Goal: Task Accomplishment & Management: Use online tool/utility

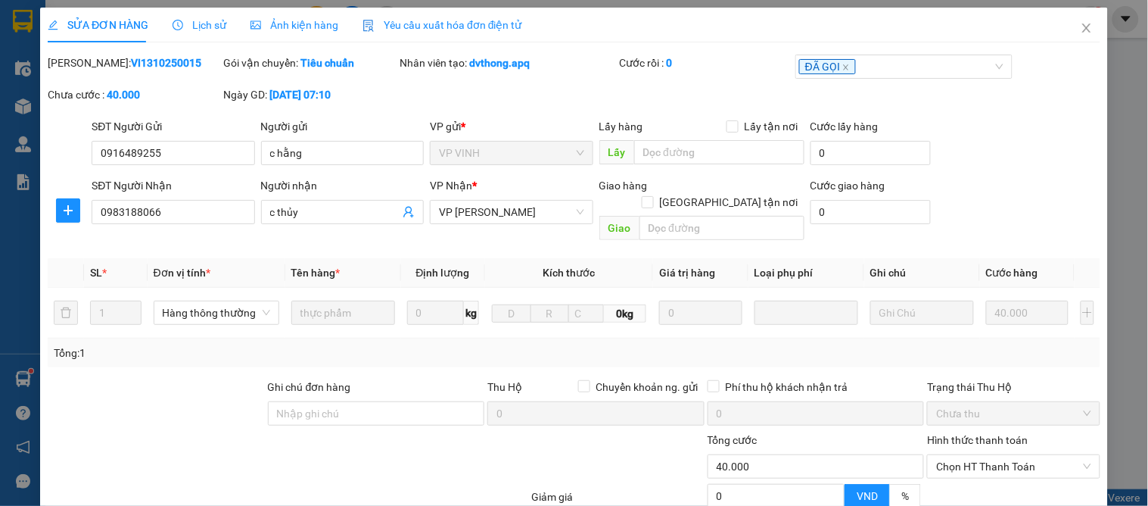
scroll to position [134, 0]
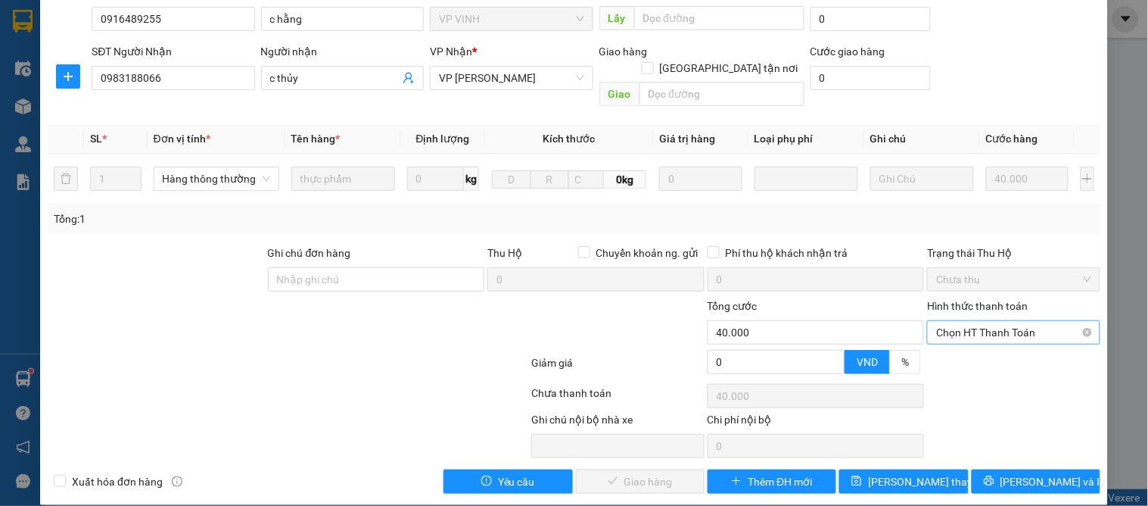
click at [966, 321] on span "Chọn HT Thanh Toán" at bounding box center [1013, 332] width 154 height 23
click at [969, 348] on div "Tại văn phòng" at bounding box center [1004, 346] width 153 height 17
type input "0"
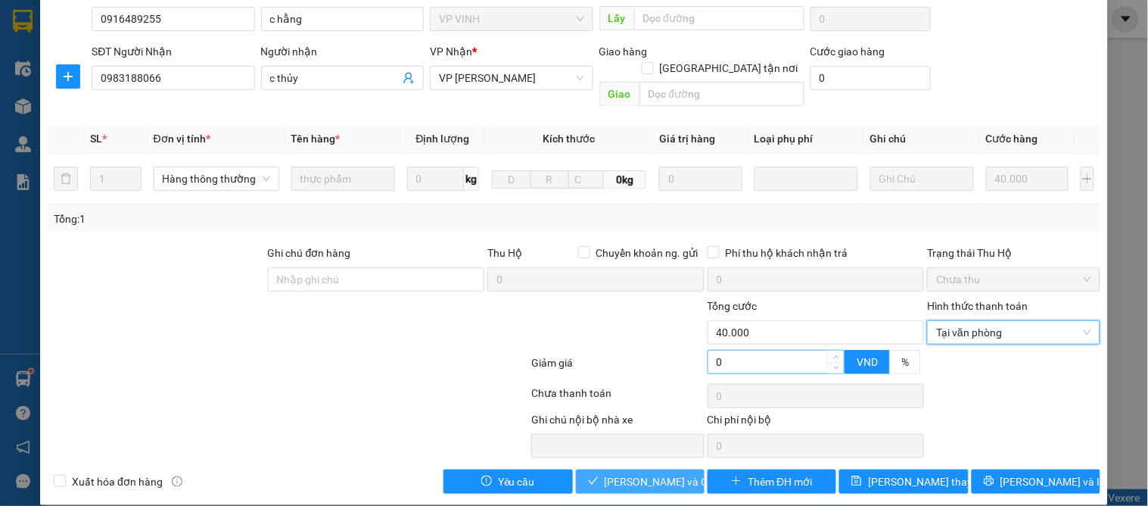
drag, startPoint x: 645, startPoint y: 471, endPoint x: 737, endPoint y: 333, distance: 165.4
click at [645, 473] on span "[PERSON_NAME] và Giao hàng" at bounding box center [677, 481] width 145 height 17
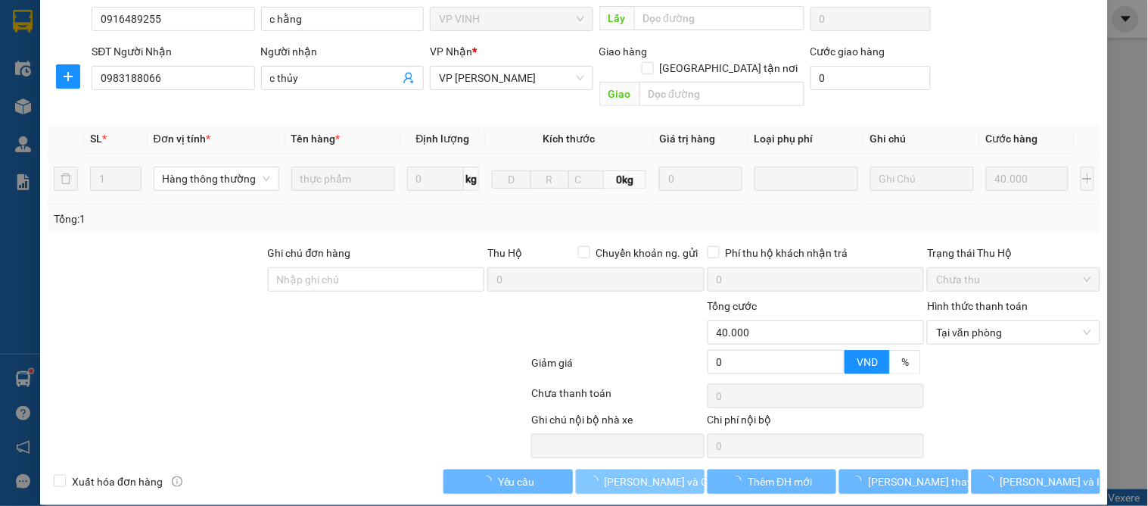
scroll to position [0, 0]
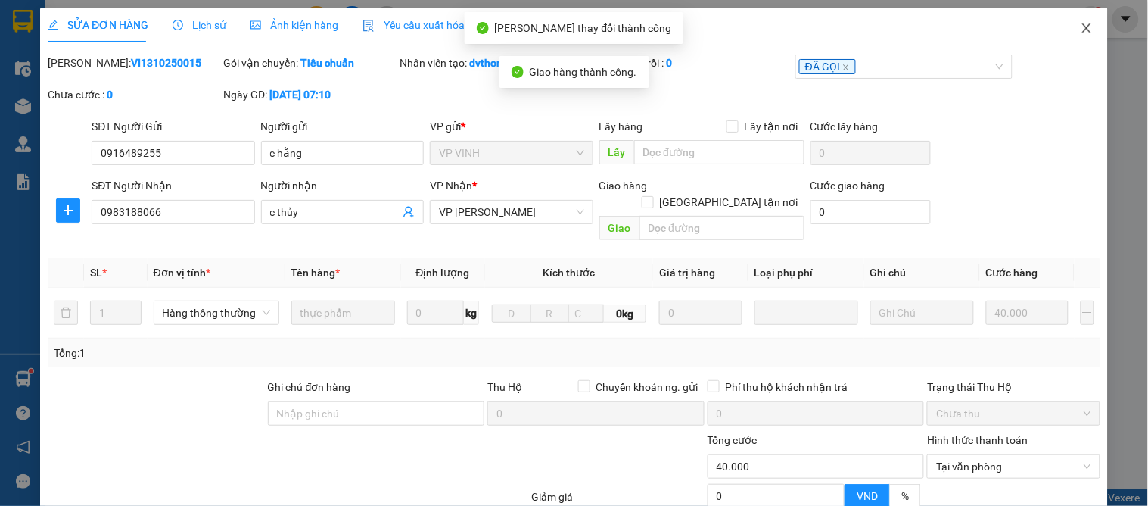
click at [1081, 23] on icon "close" at bounding box center [1087, 28] width 12 height 12
click at [1076, 23] on span "dai.apq" at bounding box center [1046, 18] width 64 height 19
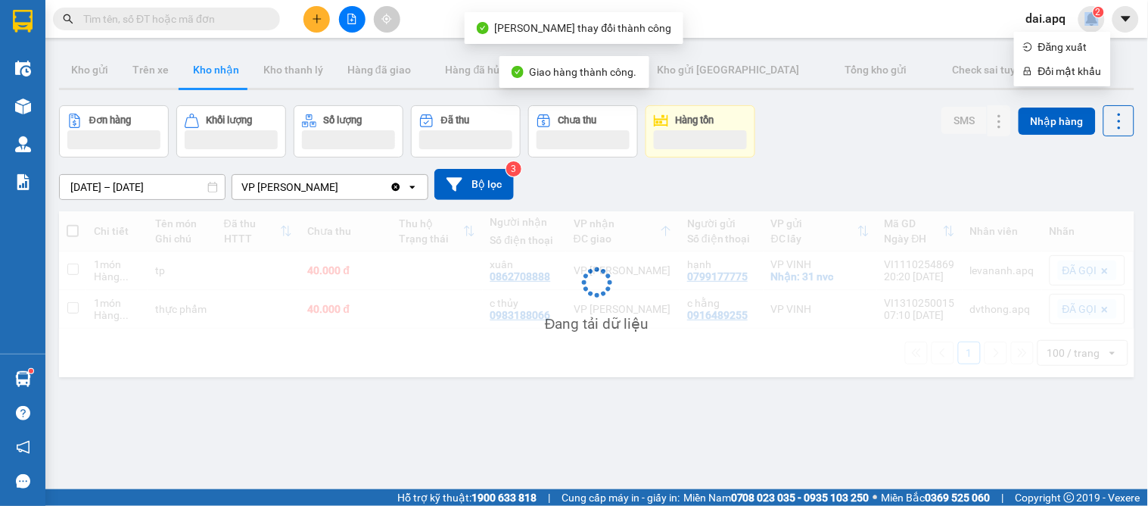
click at [899, 157] on div "[DATE] – [DATE] Press the down arrow key to interact with the calendar and sele…" at bounding box center [597, 184] width 1076 height 54
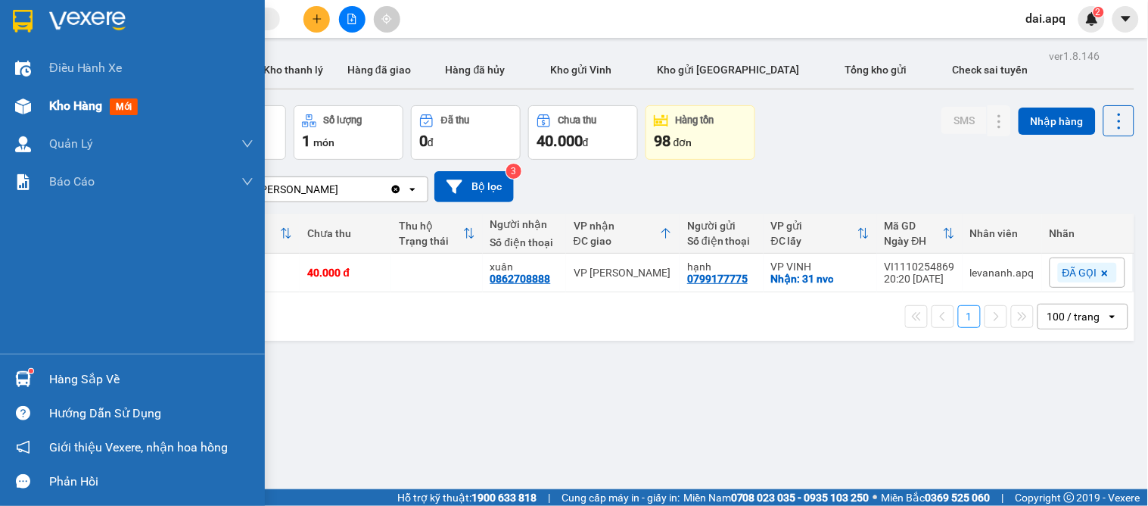
click at [72, 102] on span "Kho hàng" at bounding box center [75, 105] width 53 height 14
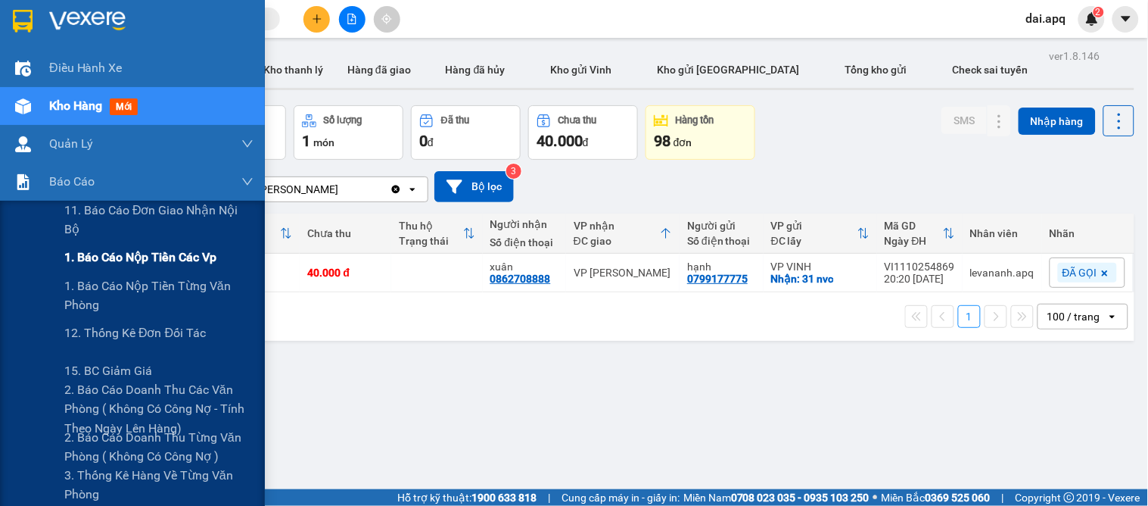
drag, startPoint x: 96, startPoint y: 256, endPoint x: 81, endPoint y: 258, distance: 15.3
click at [98, 261] on span "1. Báo cáo nộp tiền các vp" at bounding box center [140, 257] width 152 height 19
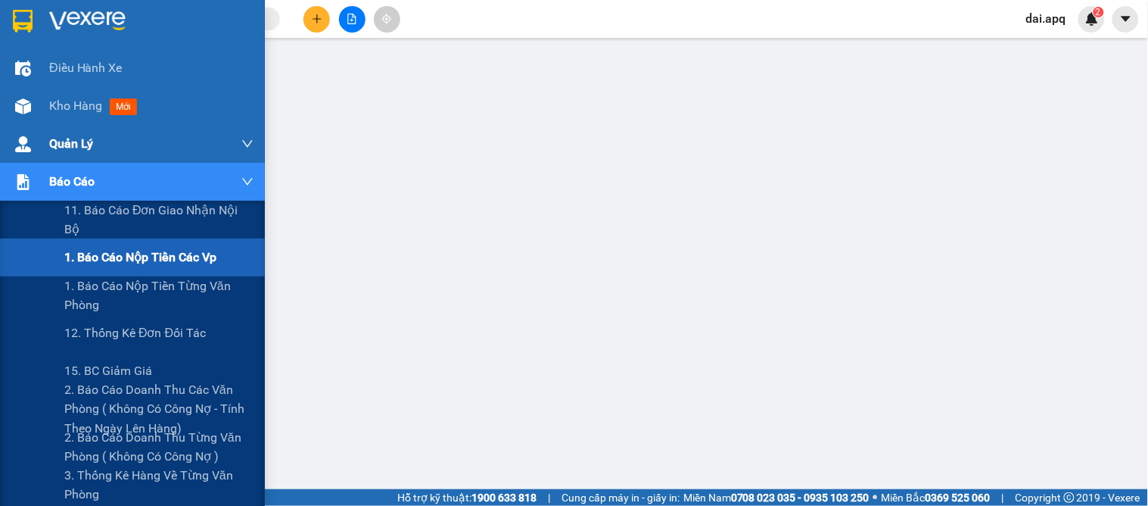
click at [123, 157] on div "Quản Lý" at bounding box center [151, 144] width 204 height 38
click at [102, 469] on span "3. Thống kê hàng về từng văn phòng" at bounding box center [158, 485] width 189 height 38
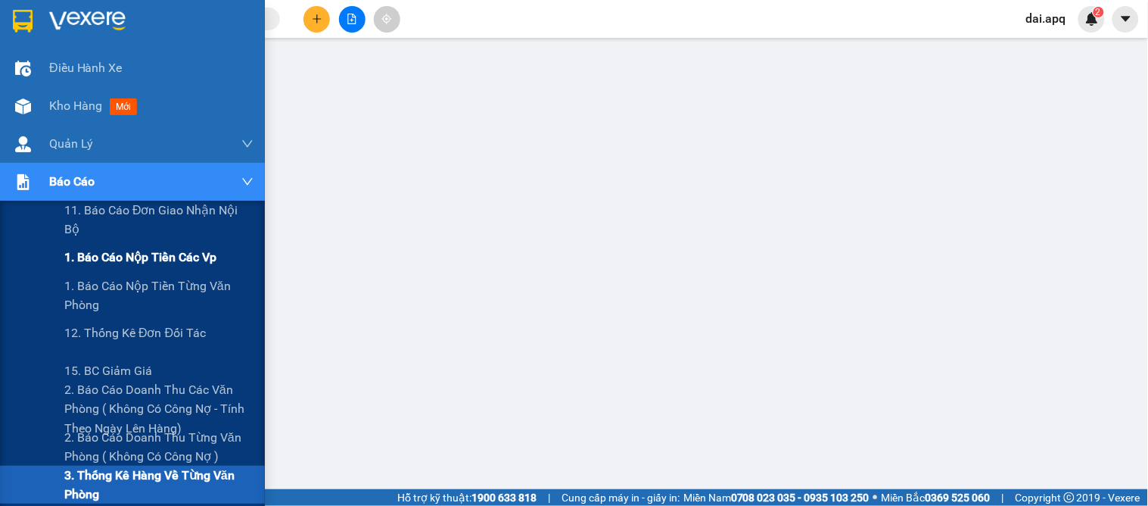
click at [100, 261] on span "1. Báo cáo nộp tiền các vp" at bounding box center [140, 257] width 152 height 19
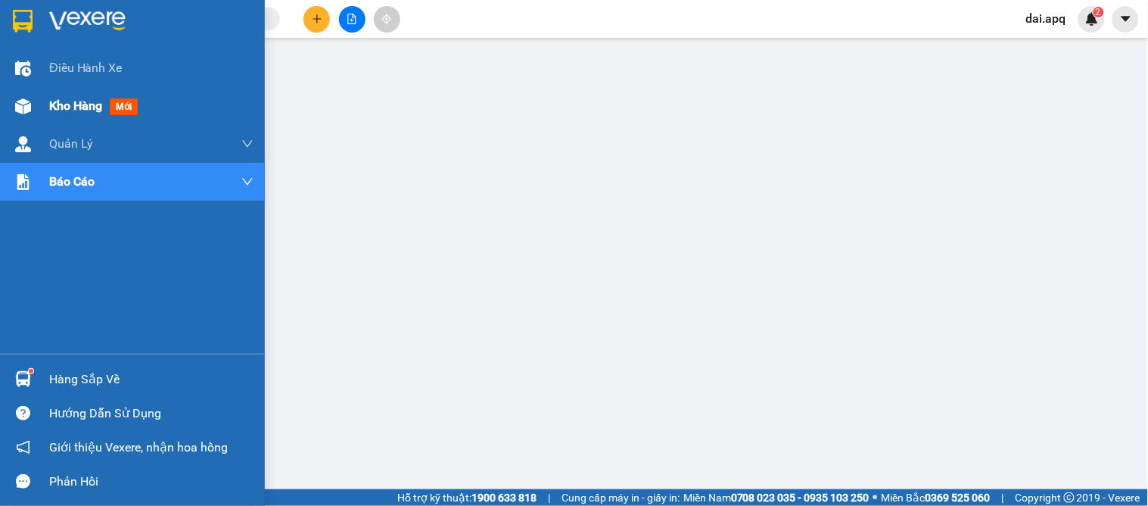
click at [91, 109] on span "Kho hàng" at bounding box center [75, 105] width 53 height 14
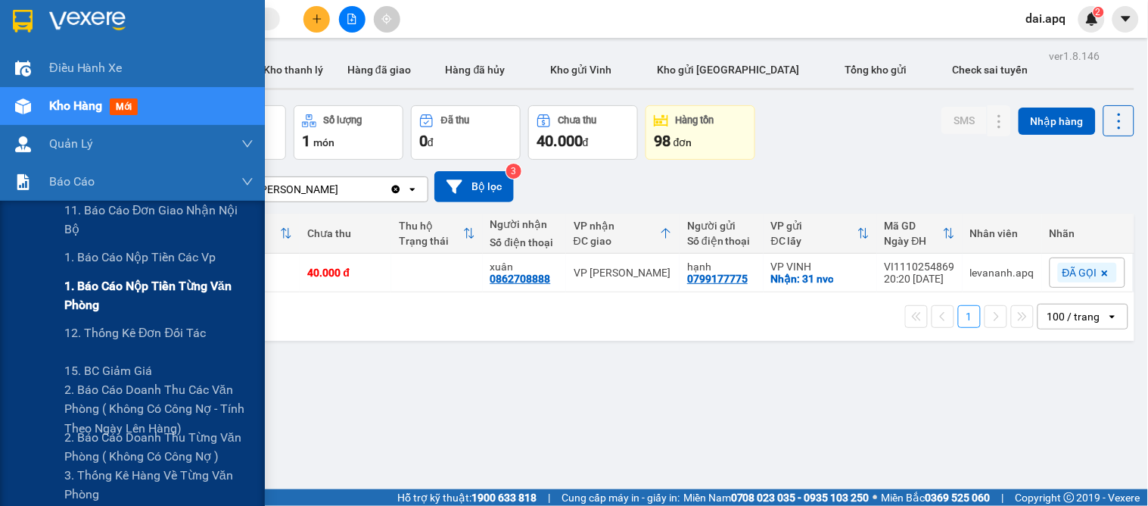
drag, startPoint x: 99, startPoint y: 288, endPoint x: 117, endPoint y: 288, distance: 17.4
click at [100, 288] on span "1. Báo cáo nộp tiền từng văn phòng" at bounding box center [158, 295] width 189 height 38
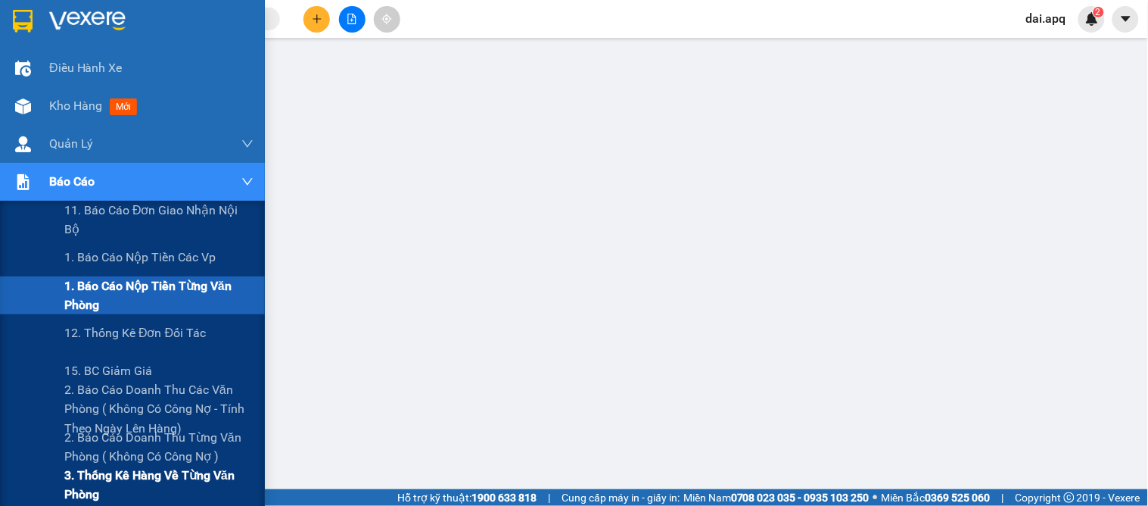
scroll to position [84, 0]
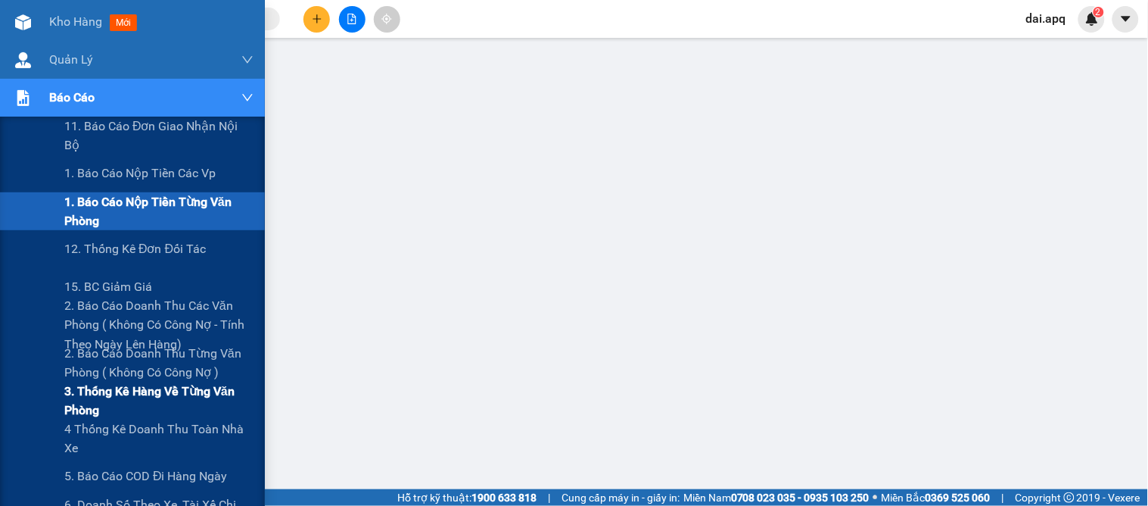
click at [129, 394] on span "3. Thống kê hàng về từng văn phòng" at bounding box center [158, 401] width 189 height 38
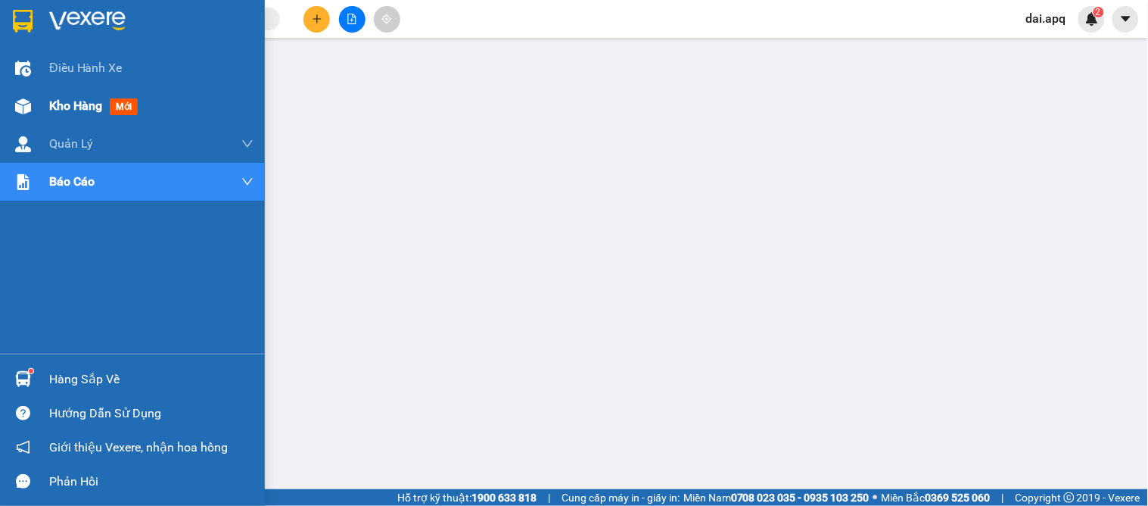
click at [61, 107] on span "Kho hàng" at bounding box center [75, 105] width 53 height 14
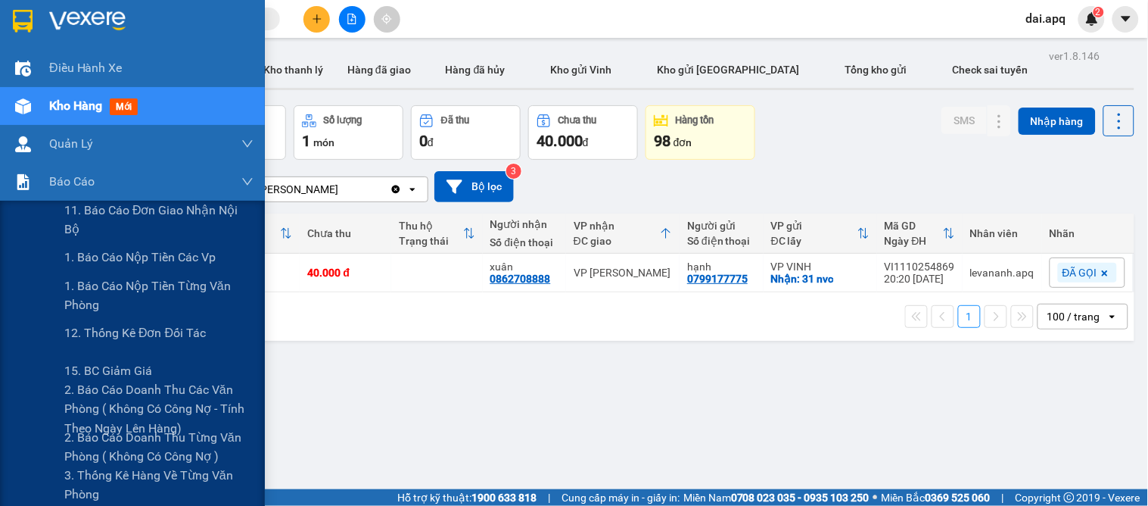
scroll to position [168, 0]
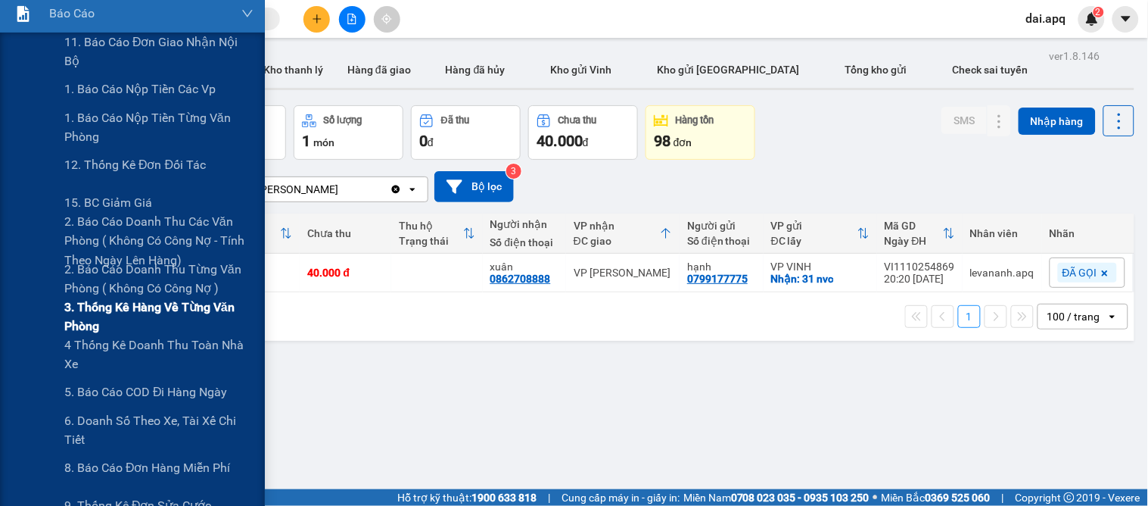
click at [93, 306] on span "3. Thống kê hàng về từng văn phòng" at bounding box center [158, 316] width 189 height 38
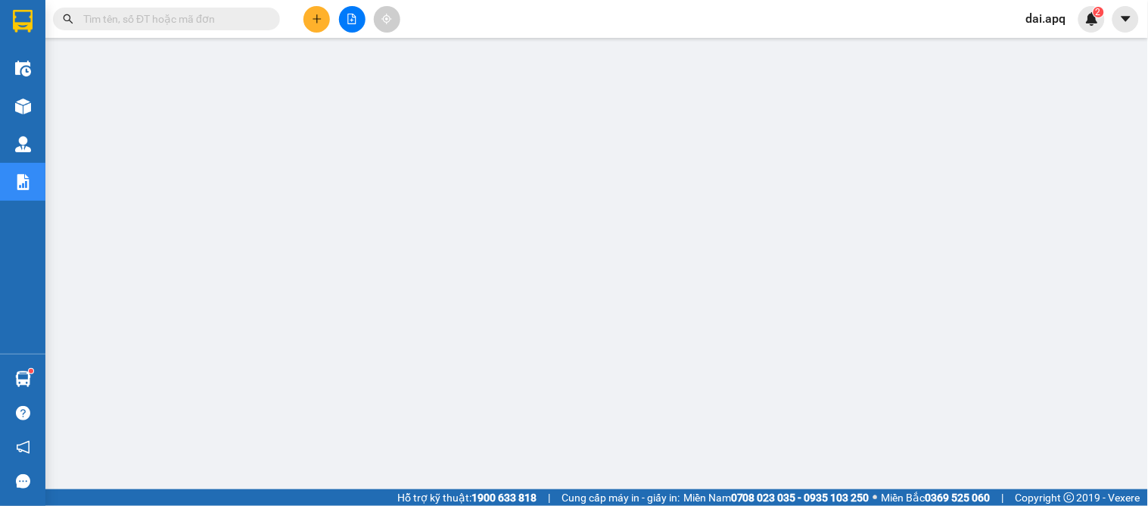
click at [406, 496] on span "Hỗ trợ kỹ thuật: 1900 633 818" at bounding box center [466, 497] width 139 height 17
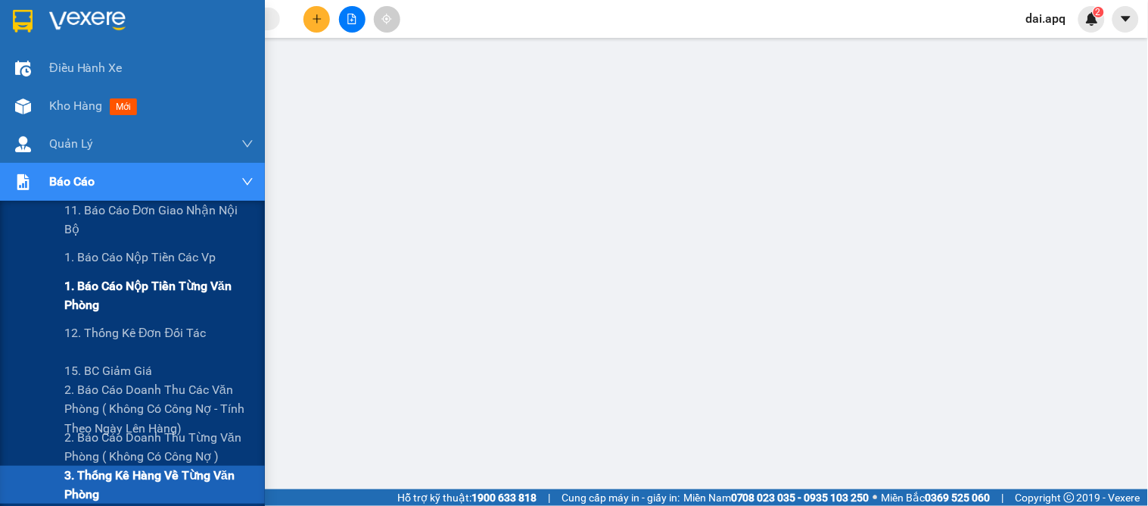
click at [108, 286] on span "1. Báo cáo nộp tiền từng văn phòng" at bounding box center [158, 295] width 189 height 38
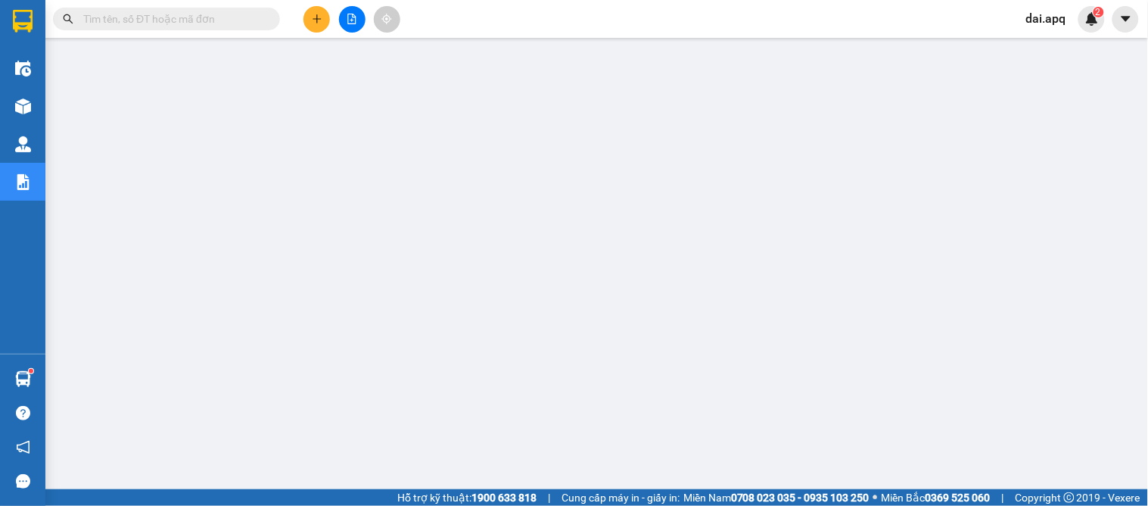
paste input "CL1110254596"
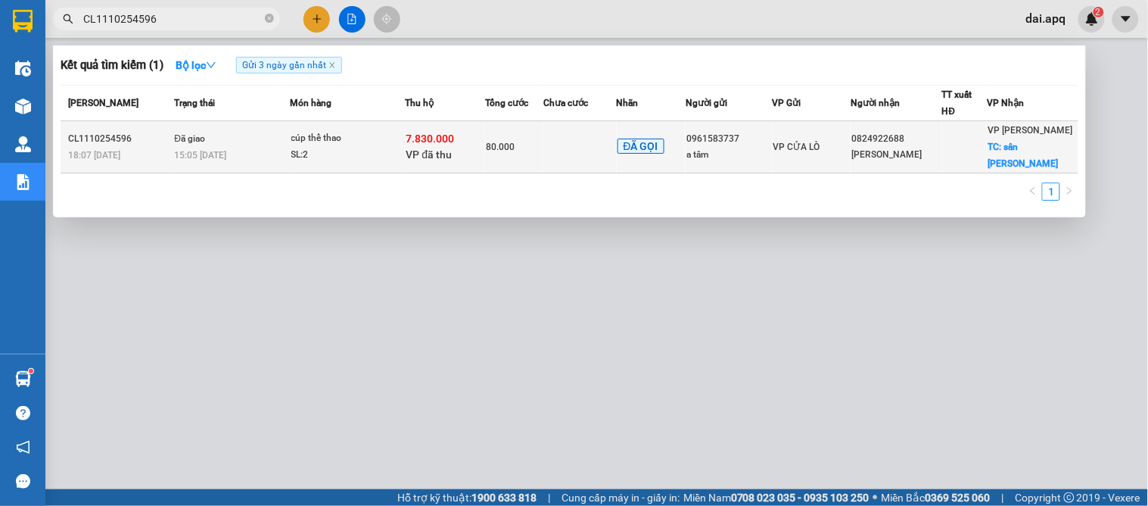
type input "CL1110254596"
click at [554, 155] on td at bounding box center [580, 147] width 73 height 52
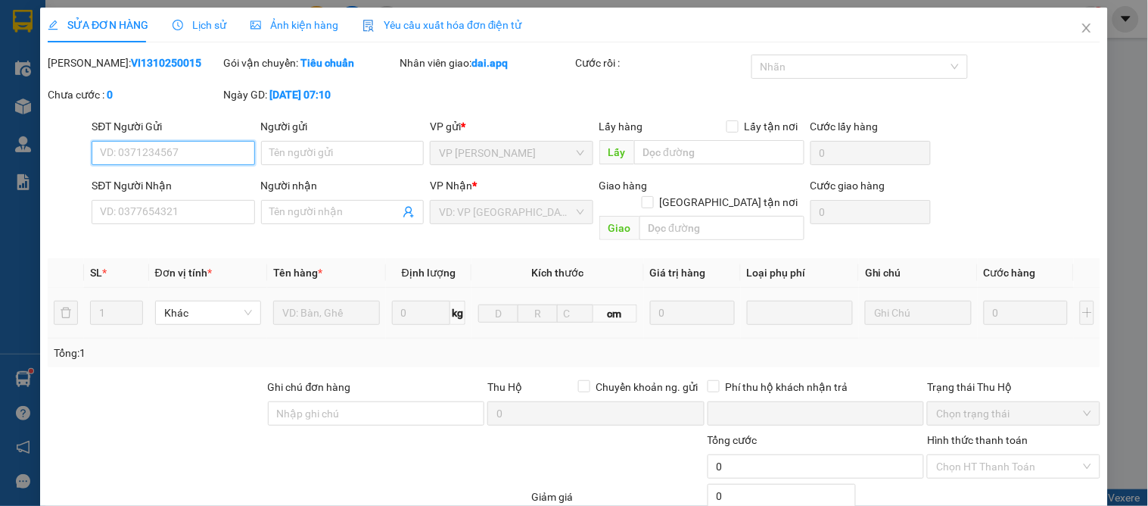
type input "0961583737"
type input "a tâm"
type input "0824922688"
type input "[PERSON_NAME]"
checkbox input "true"
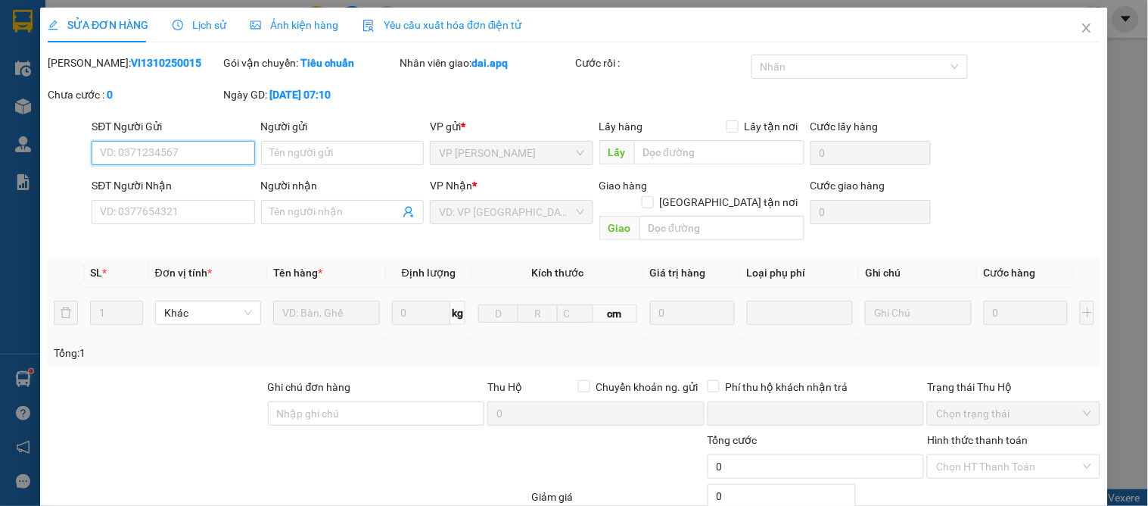
type input "sân [PERSON_NAME]"
type input "người gửi trả phí thu hộ"
checkbox input "true"
type input "7.830.000"
type input "45.000"
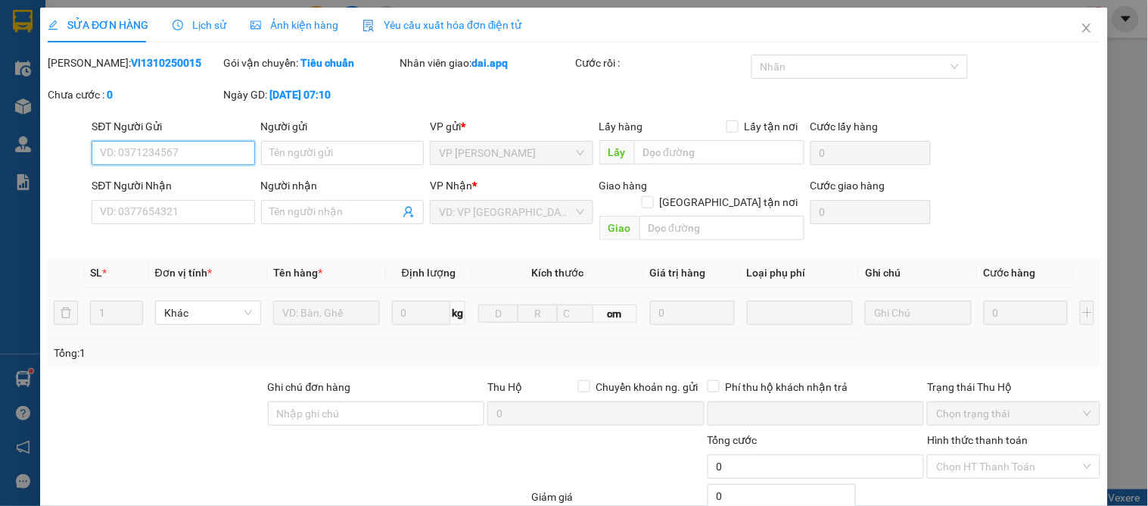
type input "80.000"
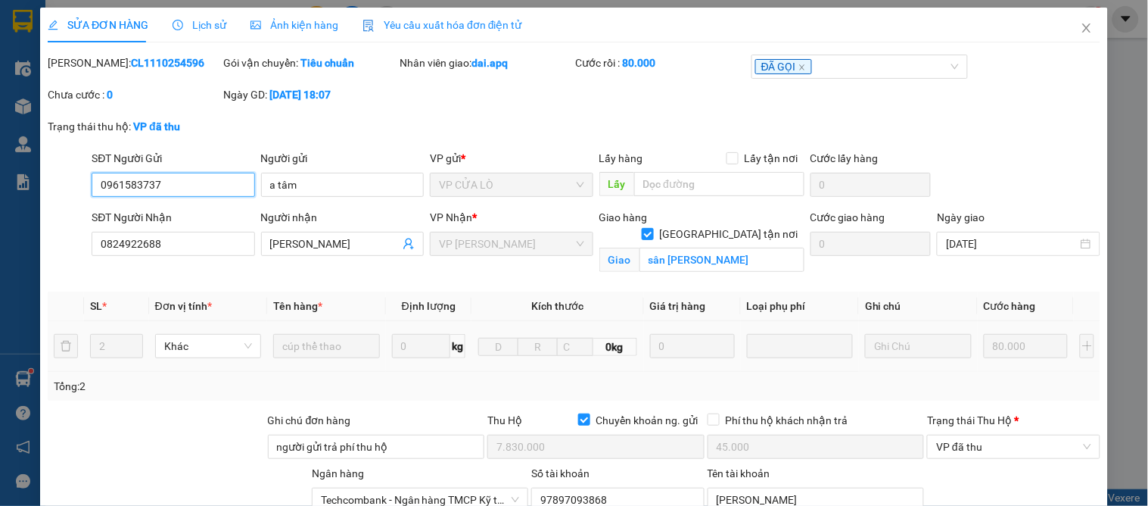
scroll to position [237, 0]
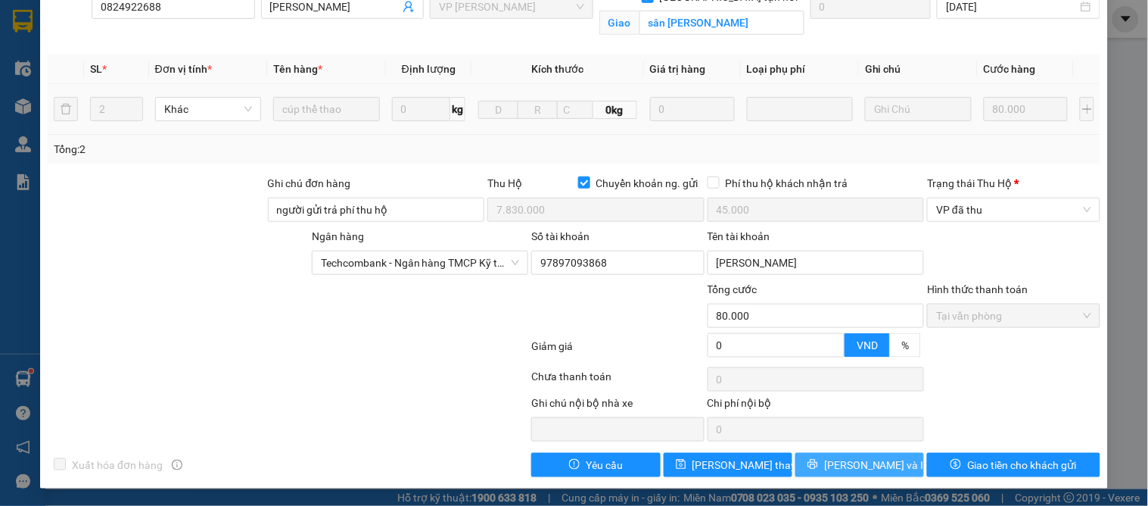
click at [868, 464] on span "[PERSON_NAME] và In" at bounding box center [877, 464] width 106 height 17
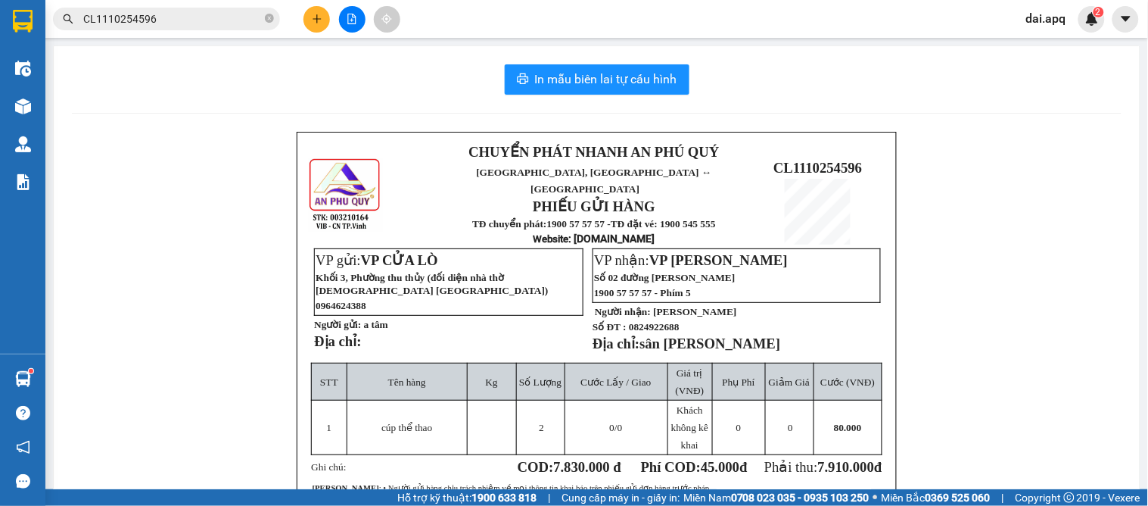
scroll to position [168, 0]
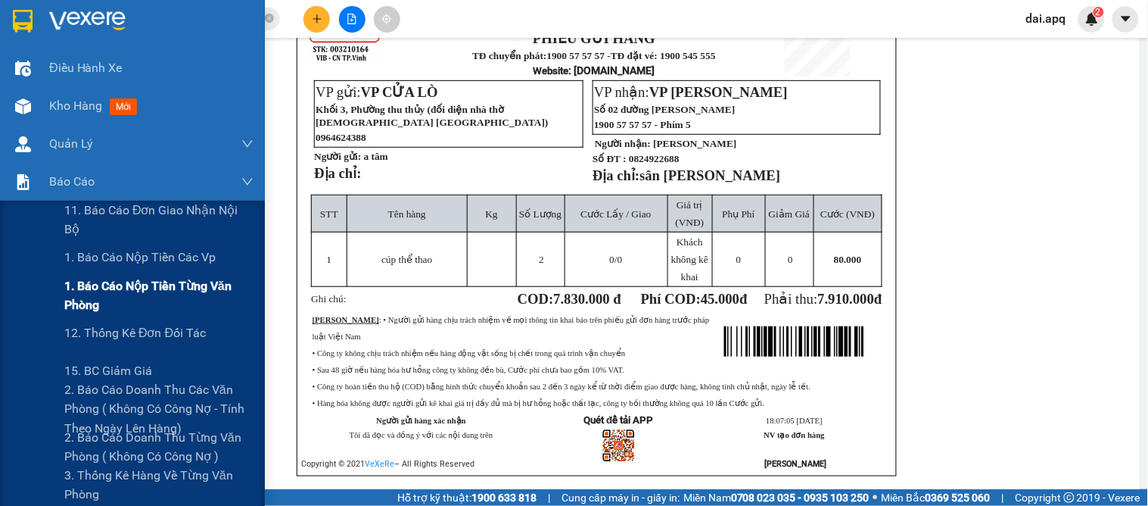
click at [112, 284] on span "1. Báo cáo nộp tiền từng văn phòng" at bounding box center [158, 295] width 189 height 38
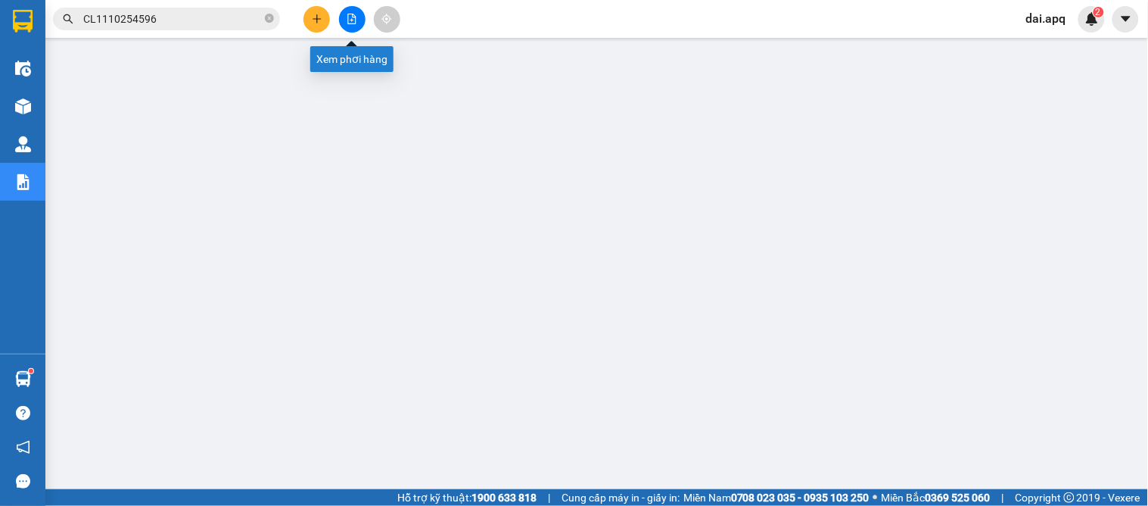
click at [350, 20] on icon "file-add" at bounding box center [352, 19] width 11 height 11
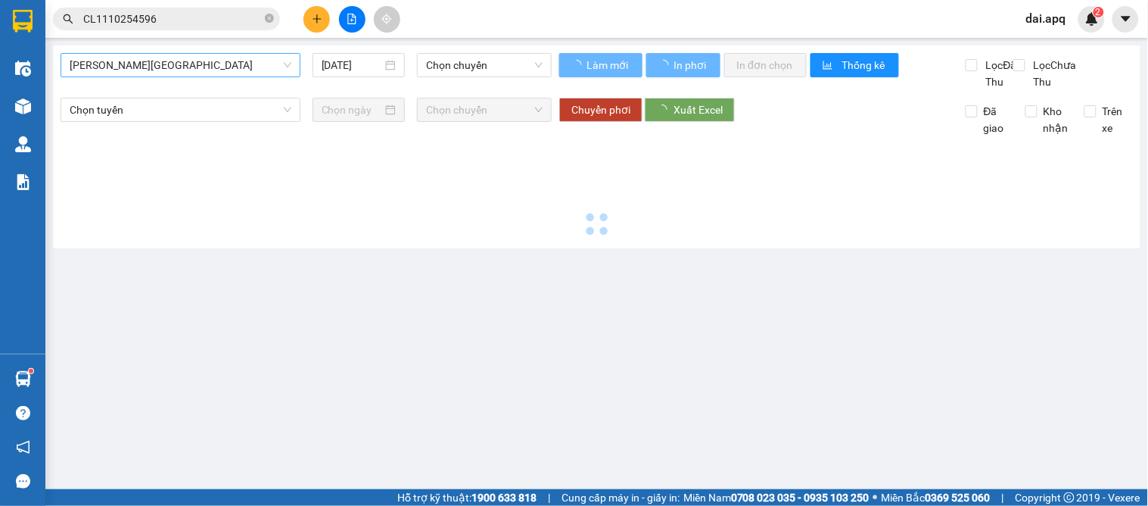
click at [108, 62] on span "[PERSON_NAME][GEOGRAPHIC_DATA]" at bounding box center [181, 65] width 222 height 23
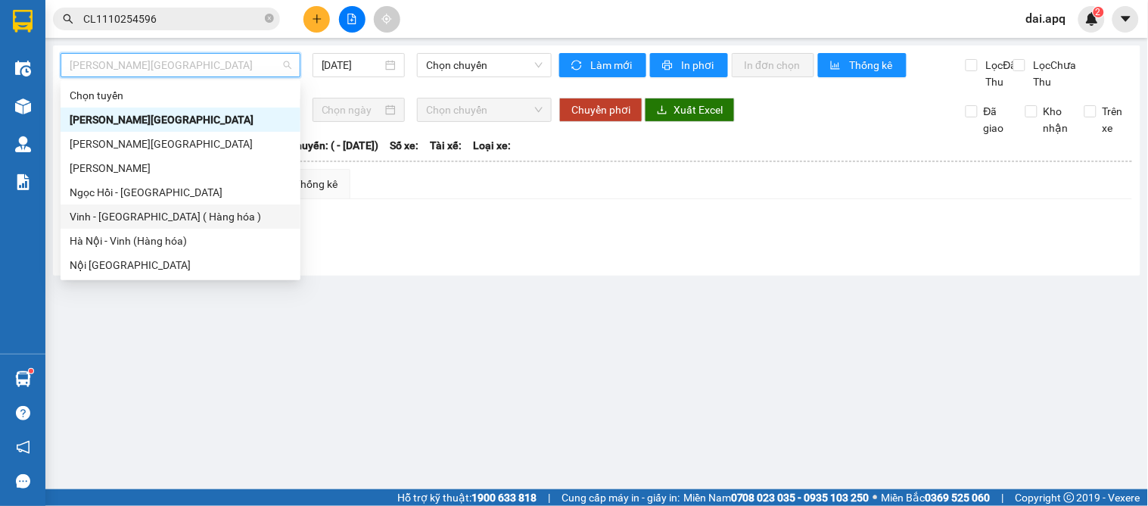
click at [101, 216] on div "Vinh - [GEOGRAPHIC_DATA] ( Hàng hóa )" at bounding box center [181, 216] width 222 height 17
type input "[DATE]"
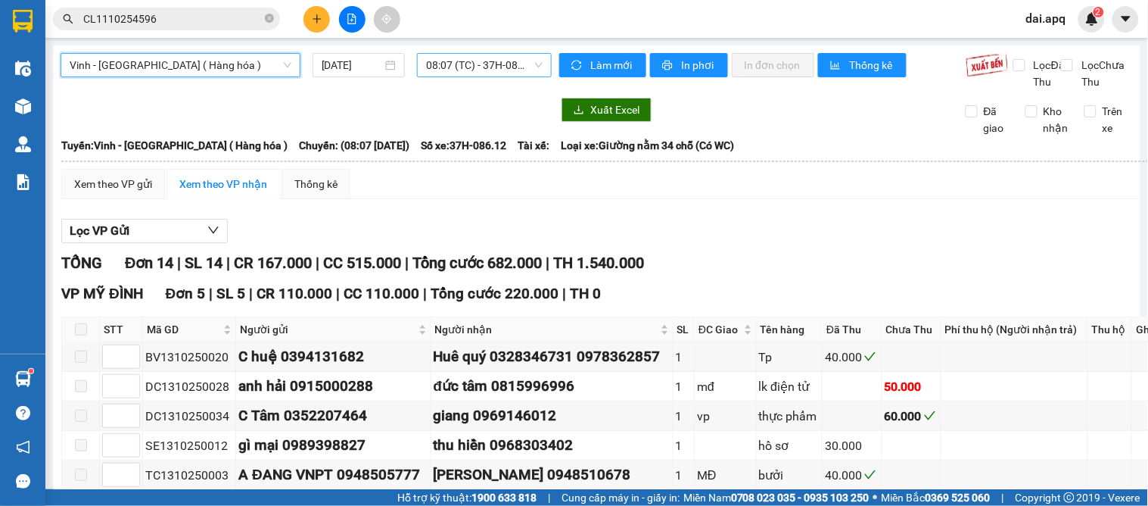
click at [450, 64] on span "08:07 (TC) - 37H-086.12" at bounding box center [484, 65] width 117 height 23
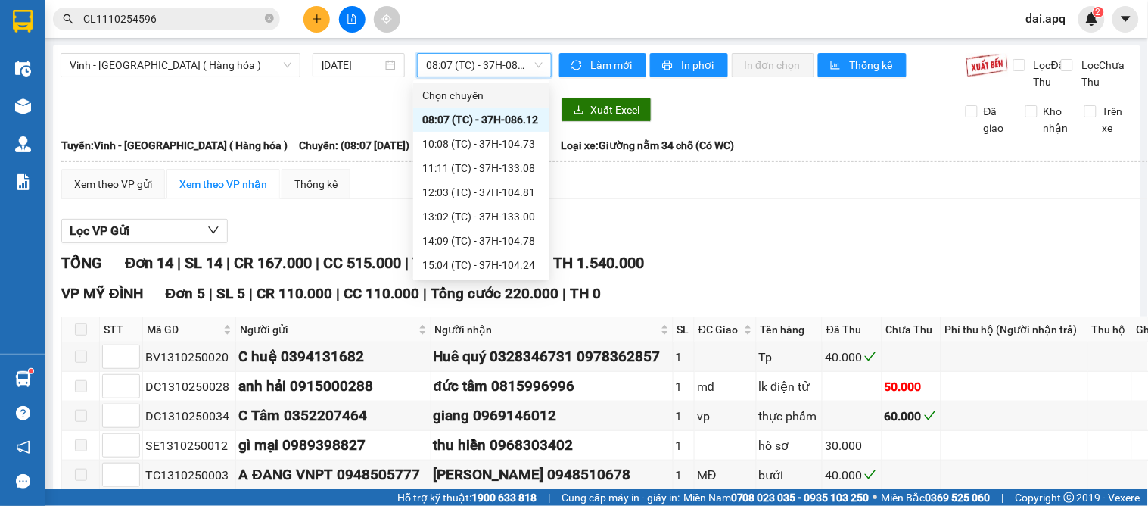
click at [472, 61] on span "08:07 (TC) - 37H-086.12" at bounding box center [484, 65] width 117 height 23
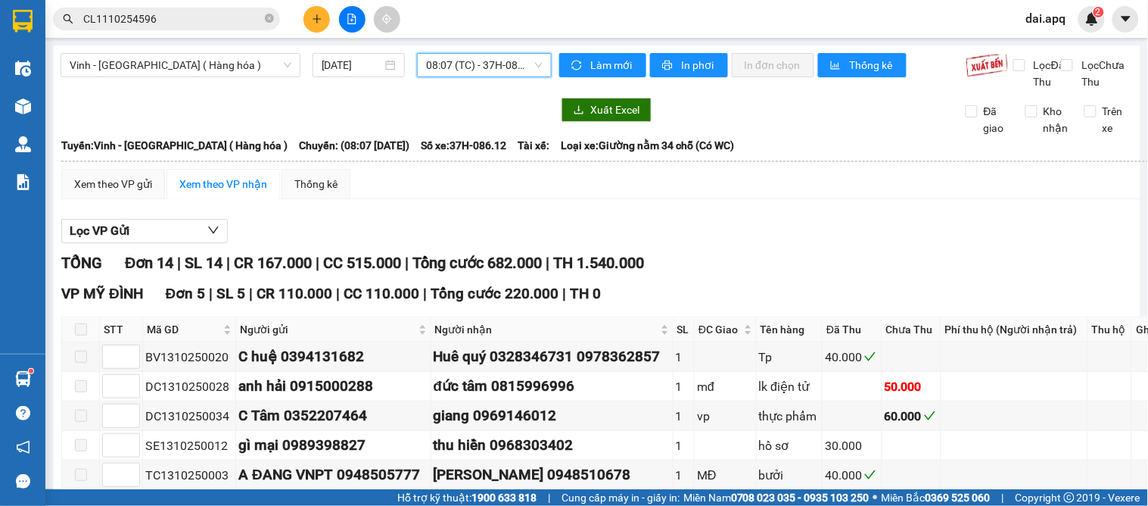
click at [456, 66] on span "08:07 (TC) - 37H-086.12" at bounding box center [484, 65] width 117 height 23
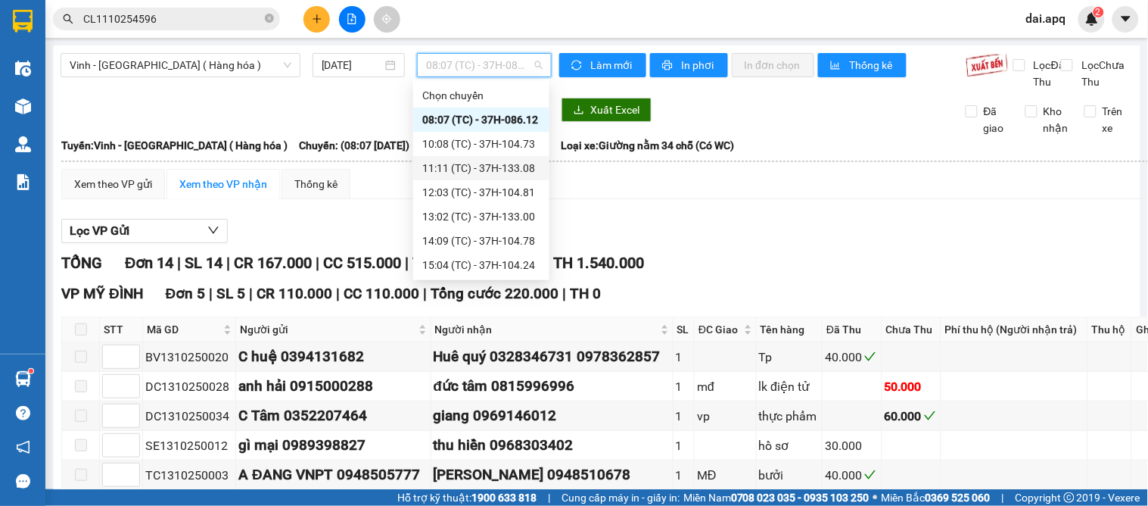
click at [465, 168] on div "11:11 (TC) - 37H-133.08" at bounding box center [481, 168] width 118 height 17
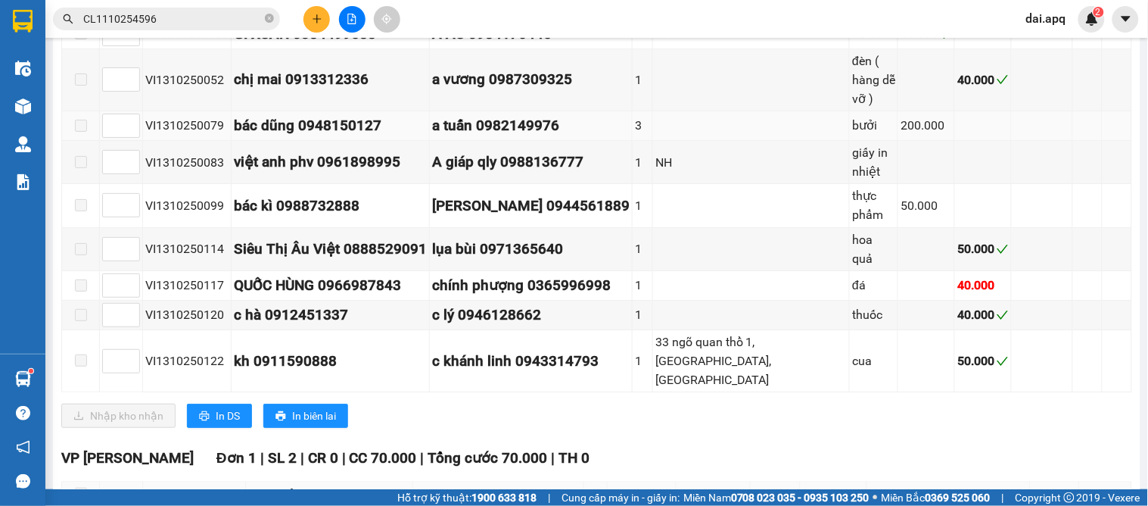
scroll to position [903, 0]
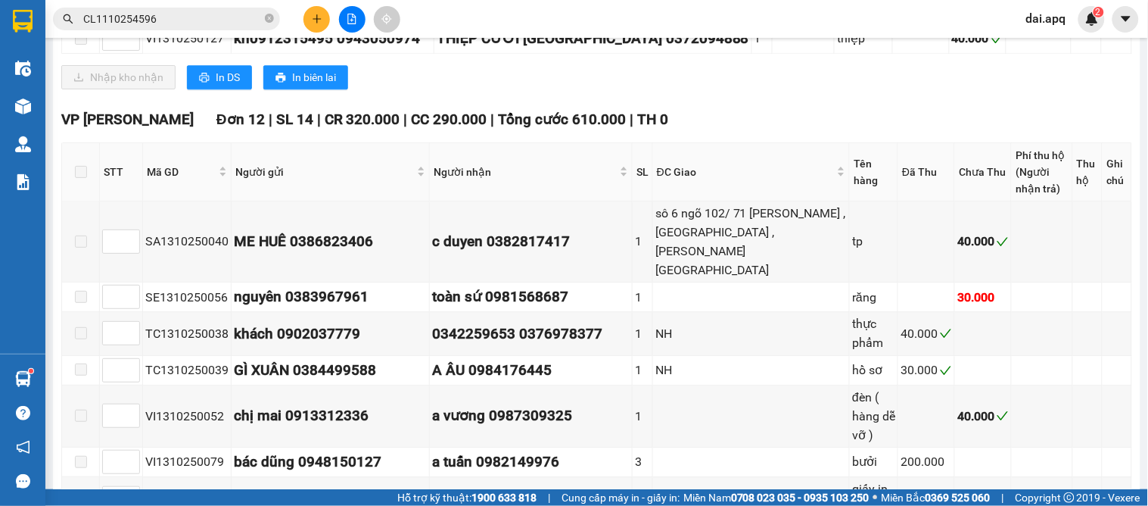
click at [814, 108] on div "VP NGỌC HỒI Đơn 12 | SL 14 | CR 320.000 | CC 290.000 | Tổng cước 610.000 | TH 0" at bounding box center [596, 119] width 1071 height 23
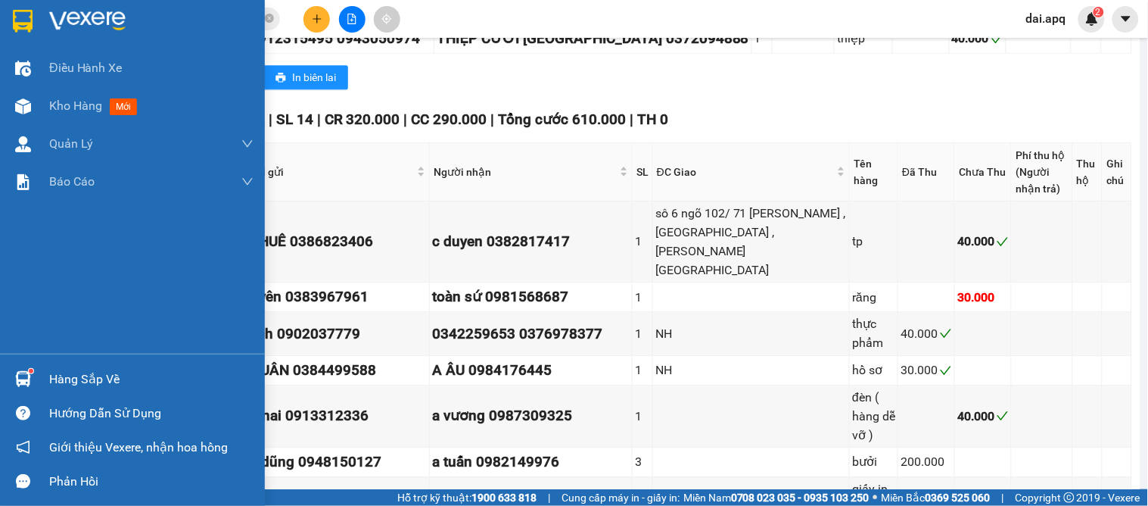
click at [43, 368] on div "Hàng sắp về" at bounding box center [132, 379] width 265 height 34
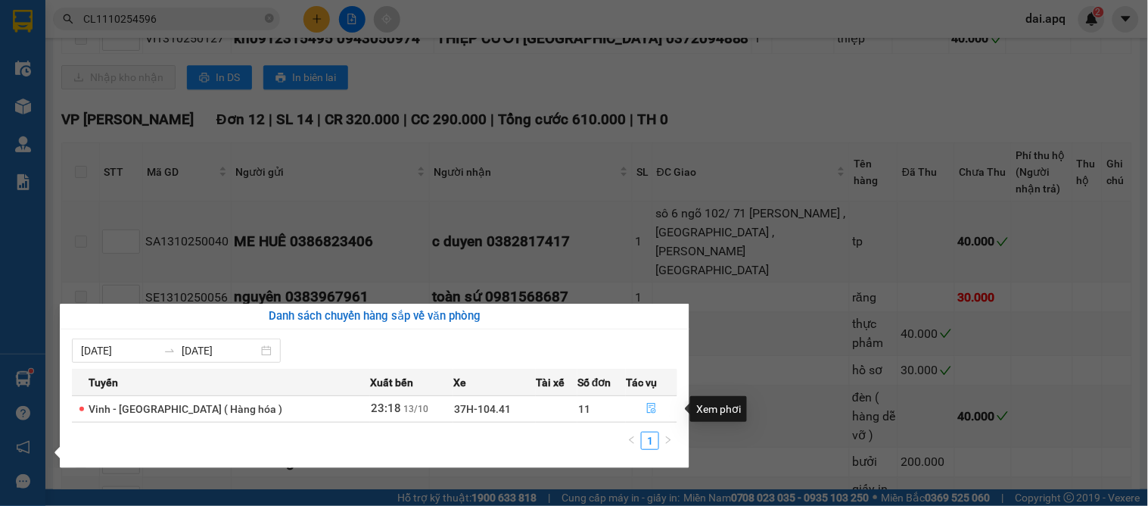
click at [648, 404] on icon "file-done" at bounding box center [652, 408] width 9 height 11
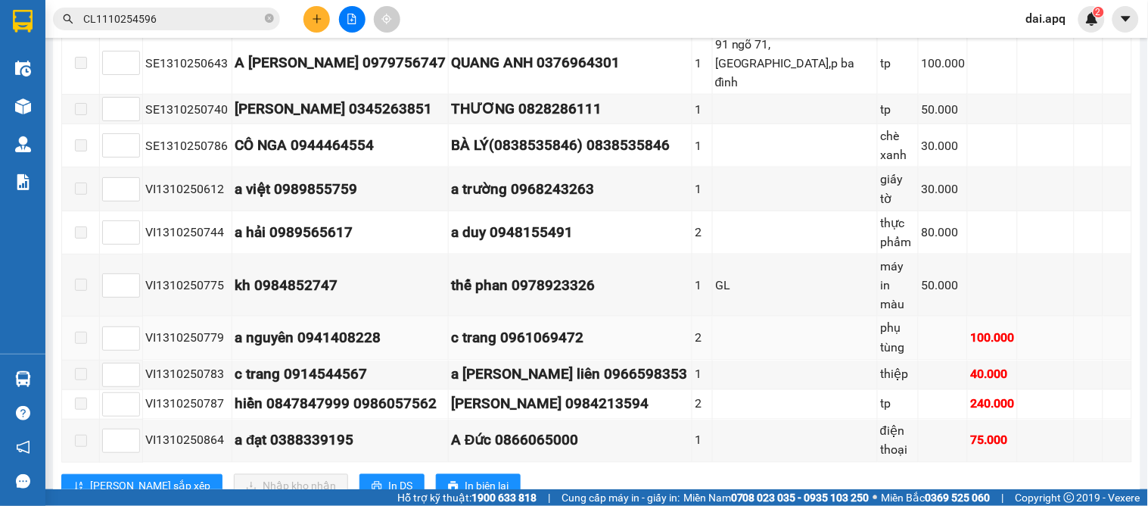
scroll to position [170, 0]
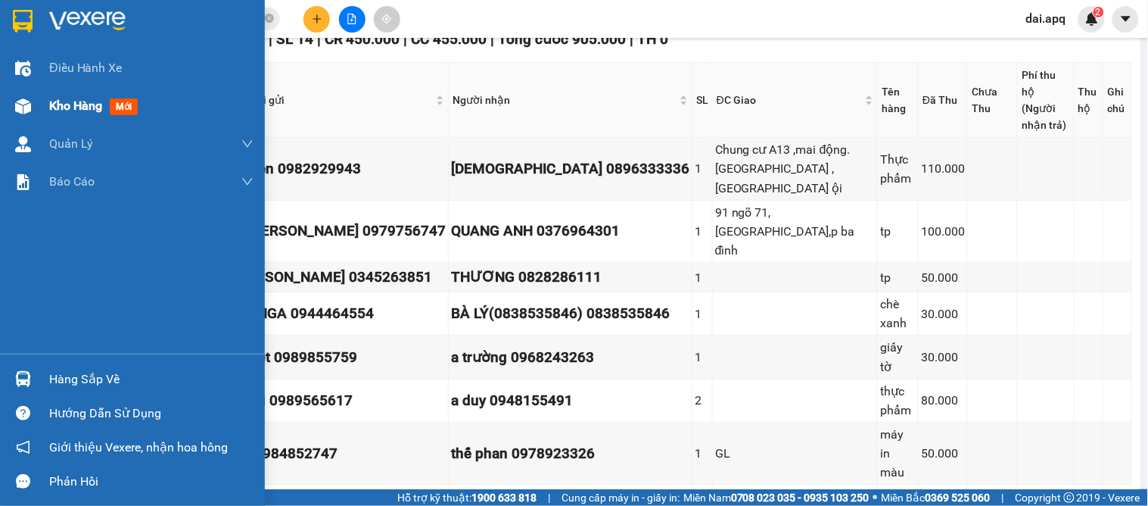
click at [58, 107] on span "Kho hàng" at bounding box center [75, 105] width 53 height 14
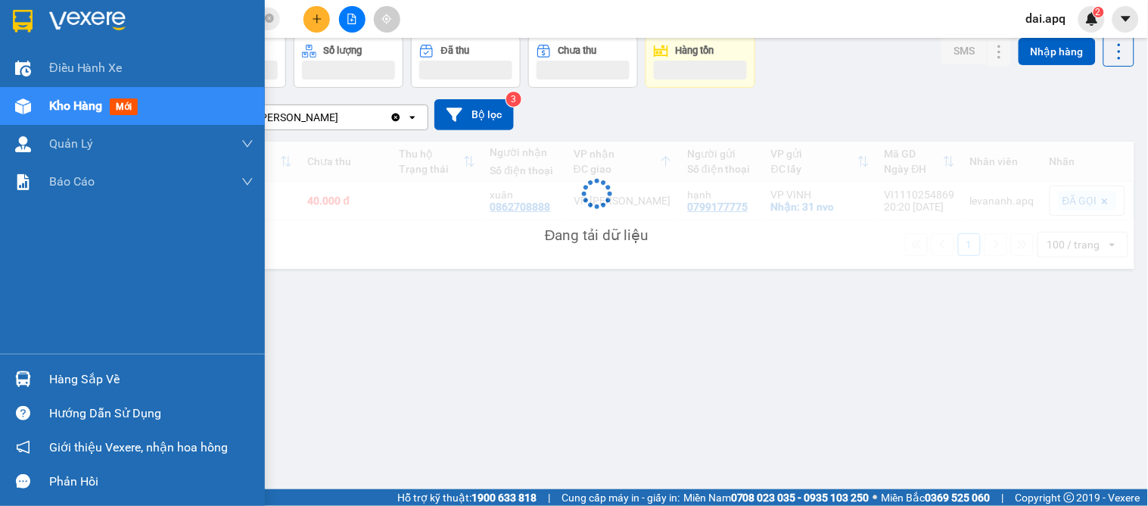
scroll to position [70, 0]
click at [58, 107] on span "Kho hàng" at bounding box center [75, 105] width 53 height 14
